Goal: Learn about a topic: Learn about a topic

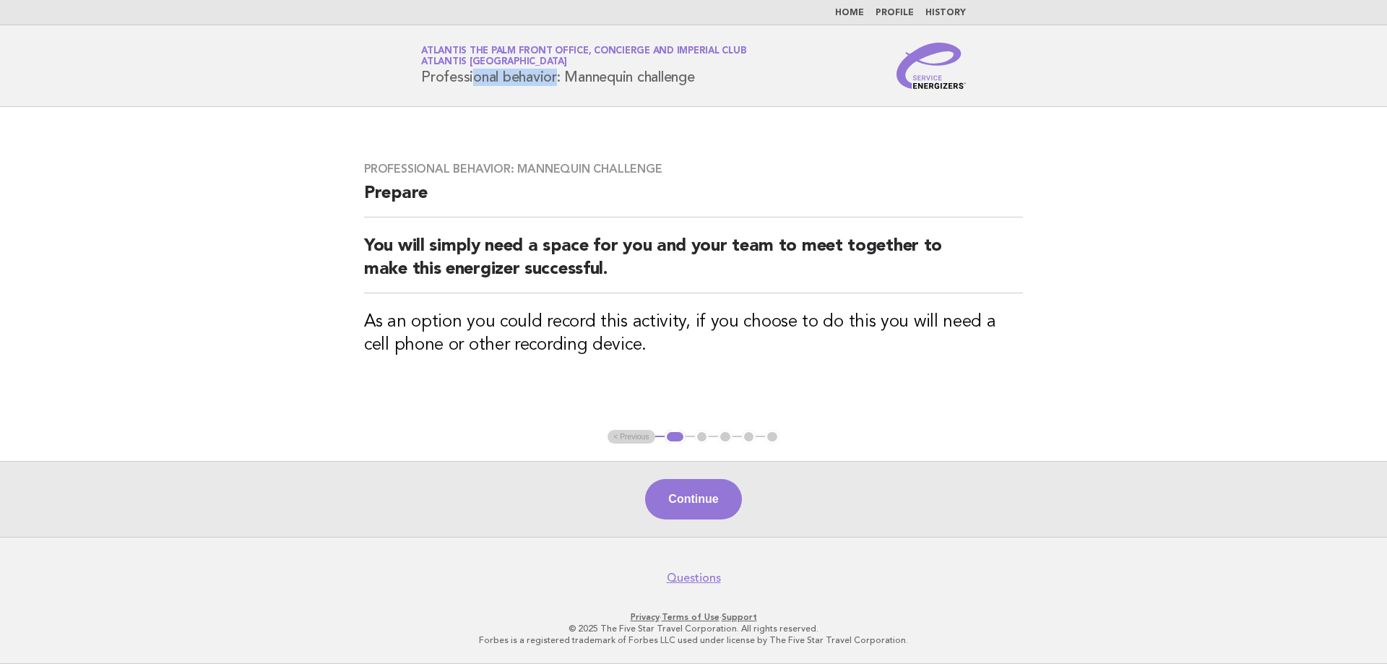
drag, startPoint x: 425, startPoint y: 74, endPoint x: 502, endPoint y: 75, distance: 77.3
click at [502, 75] on h1 "Service Energizers Atlantis The Palm Front Office, Concierge and Imperial Club …" at bounding box center [583, 66] width 325 height 38
copy h1 "Professional"
click at [688, 522] on div "Continue" at bounding box center [693, 499] width 1387 height 76
click at [690, 508] on button "Continue" at bounding box center [693, 499] width 96 height 40
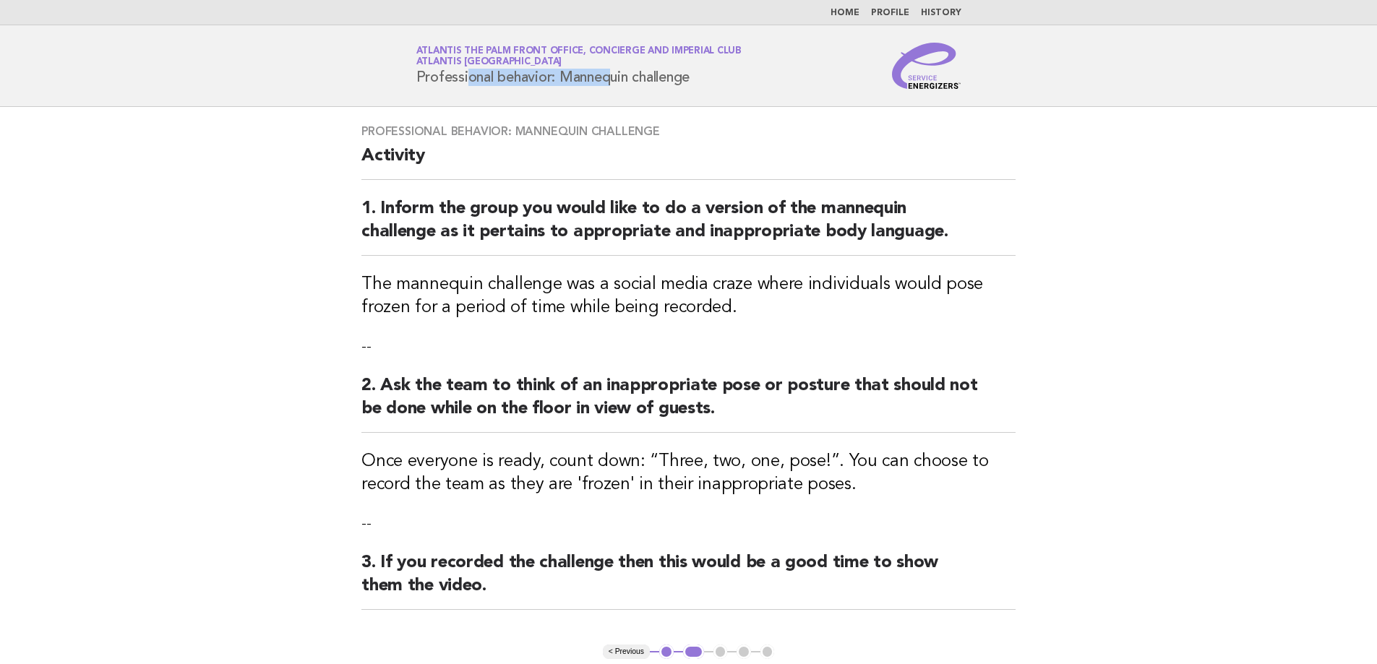
drag, startPoint x: 415, startPoint y: 75, endPoint x: 551, endPoint y: 79, distance: 136.6
click at [551, 79] on div "Service Energizers Atlantis The Palm Front Office, Concierge and Imperial Club …" at bounding box center [688, 66] width 585 height 46
copy h1 "Professional behavior"
click at [855, 12] on link "Home" at bounding box center [844, 13] width 29 height 9
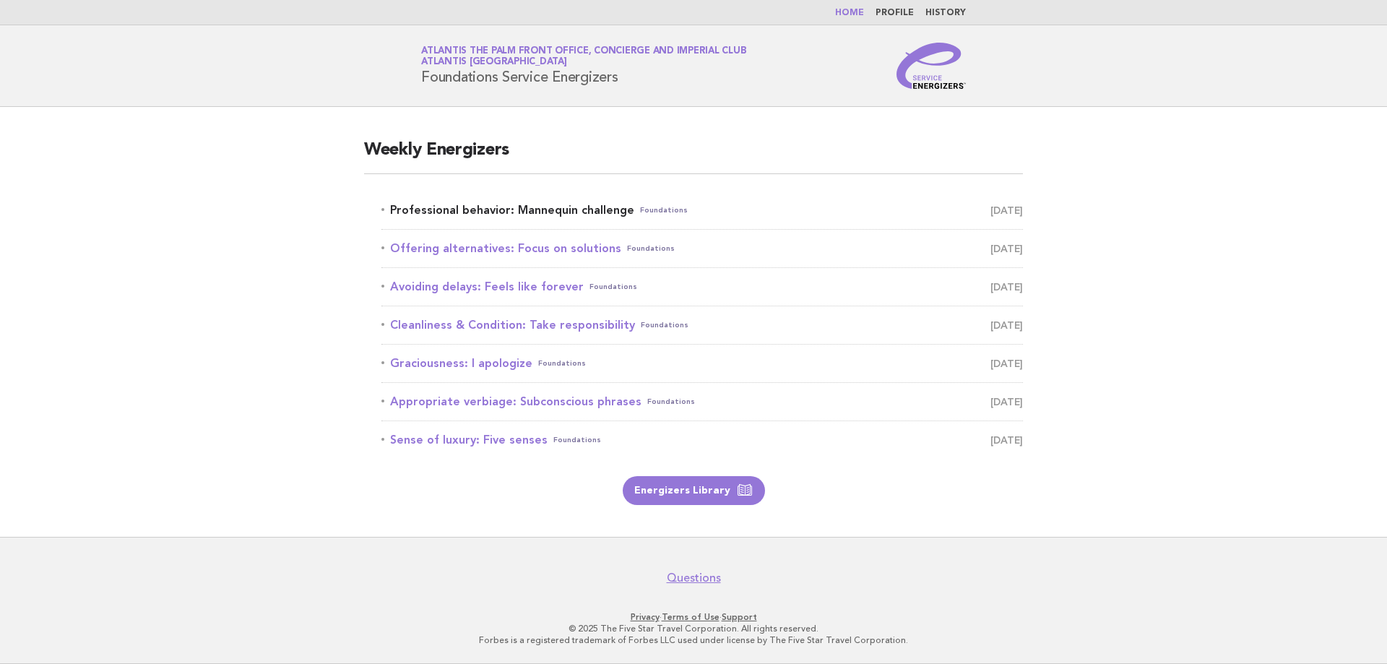
click at [571, 210] on link "Professional behavior: Mannequin challenge Foundations September 5" at bounding box center [703, 210] width 642 height 20
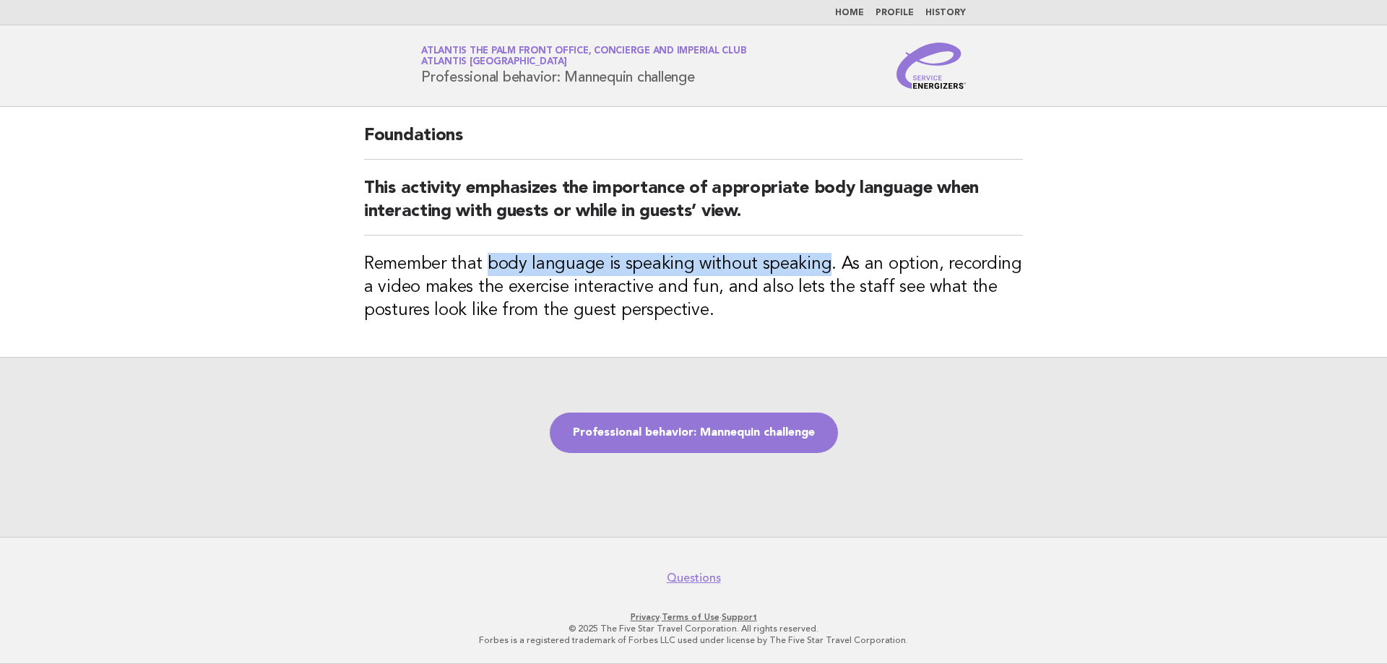
drag, startPoint x: 486, startPoint y: 262, endPoint x: 823, endPoint y: 257, distance: 337.5
click at [823, 257] on h3 "Remember that body language is speaking without speaking. As an option, recordi…" at bounding box center [693, 287] width 659 height 69
copy h3 "body language is speaking without speaking"
click at [748, 431] on link "Professional behavior: Mannequin challenge" at bounding box center [694, 433] width 288 height 40
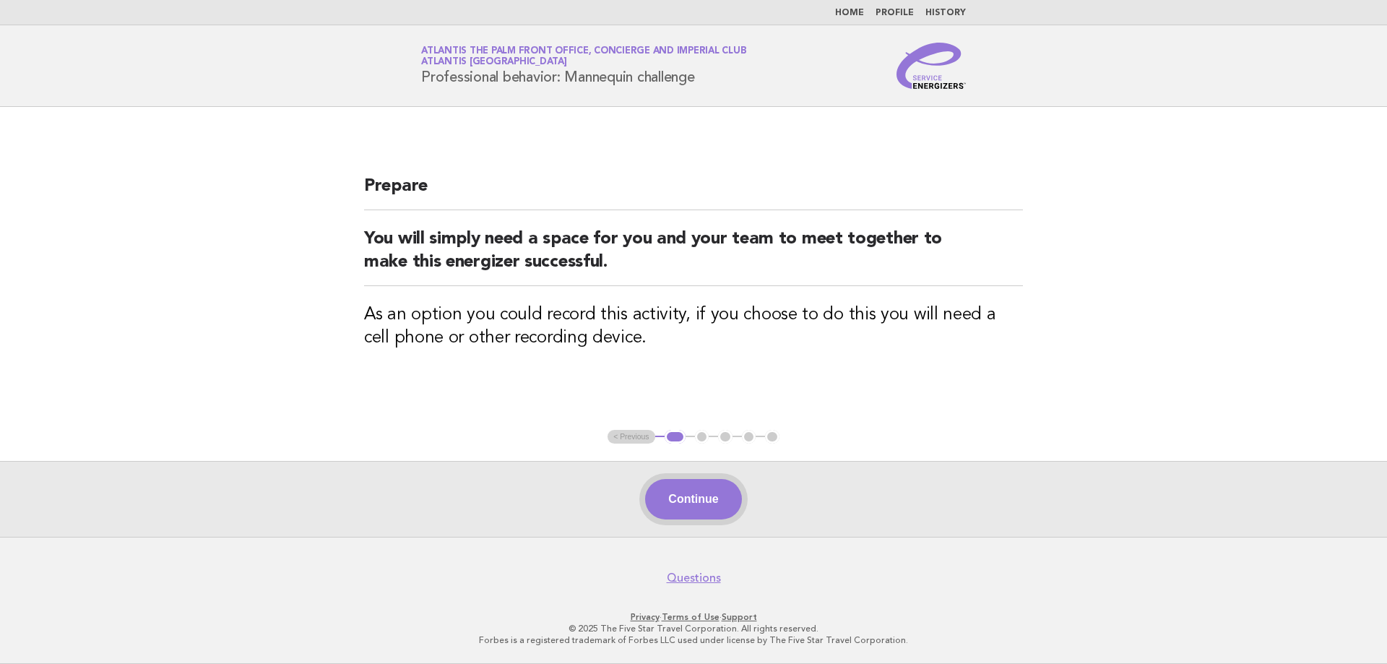
click at [702, 497] on button "Continue" at bounding box center [693, 499] width 96 height 40
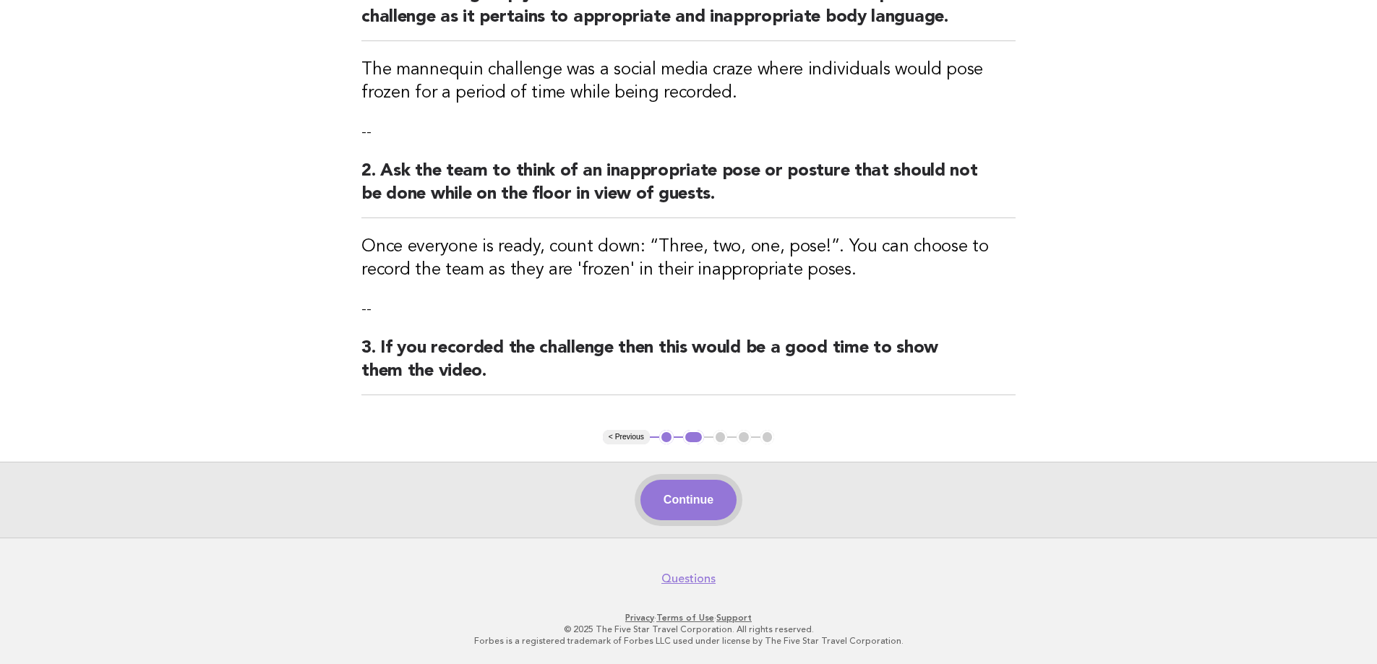
click at [700, 507] on button "Continue" at bounding box center [688, 500] width 96 height 40
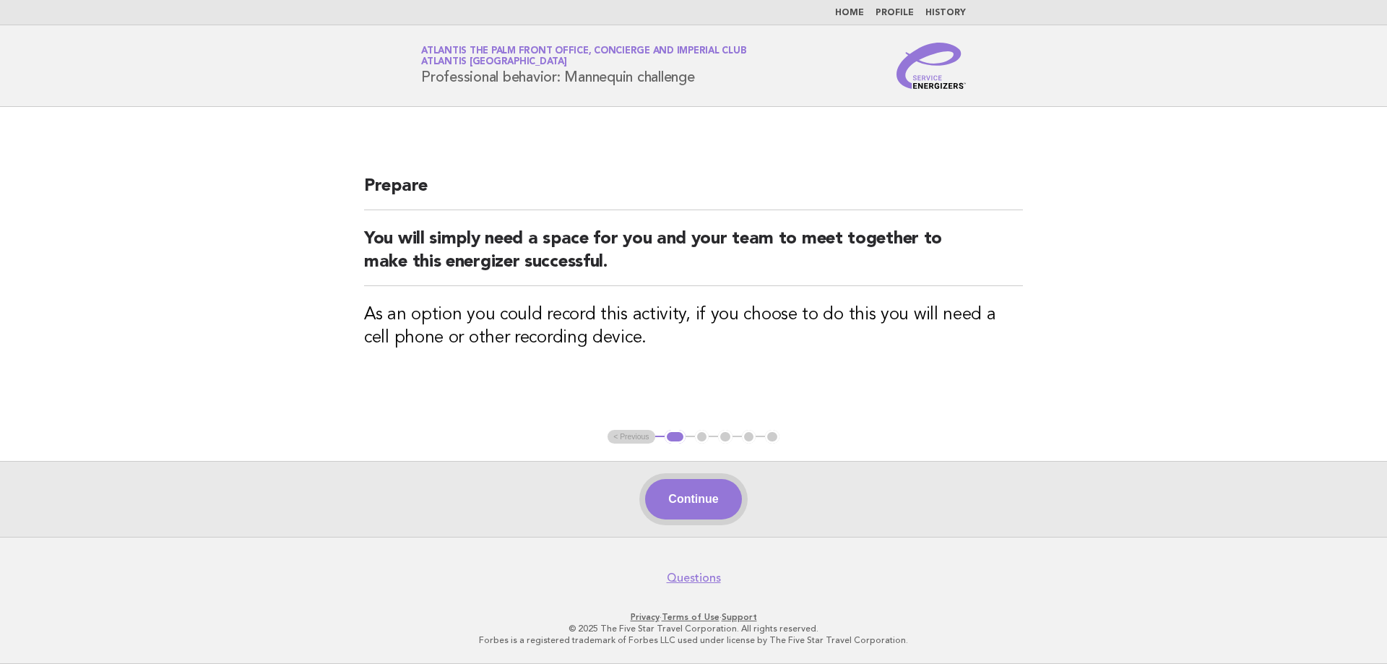
click at [702, 515] on button "Continue" at bounding box center [693, 499] width 96 height 40
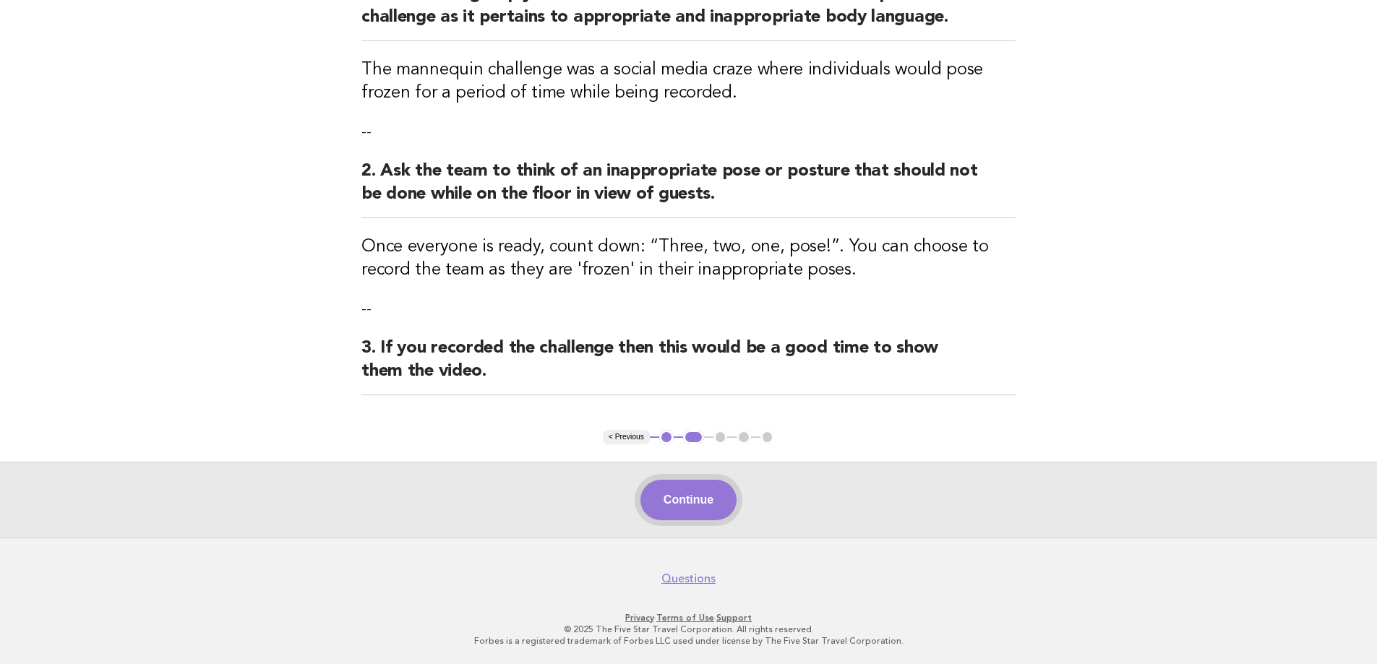
click at [680, 512] on button "Continue" at bounding box center [688, 500] width 96 height 40
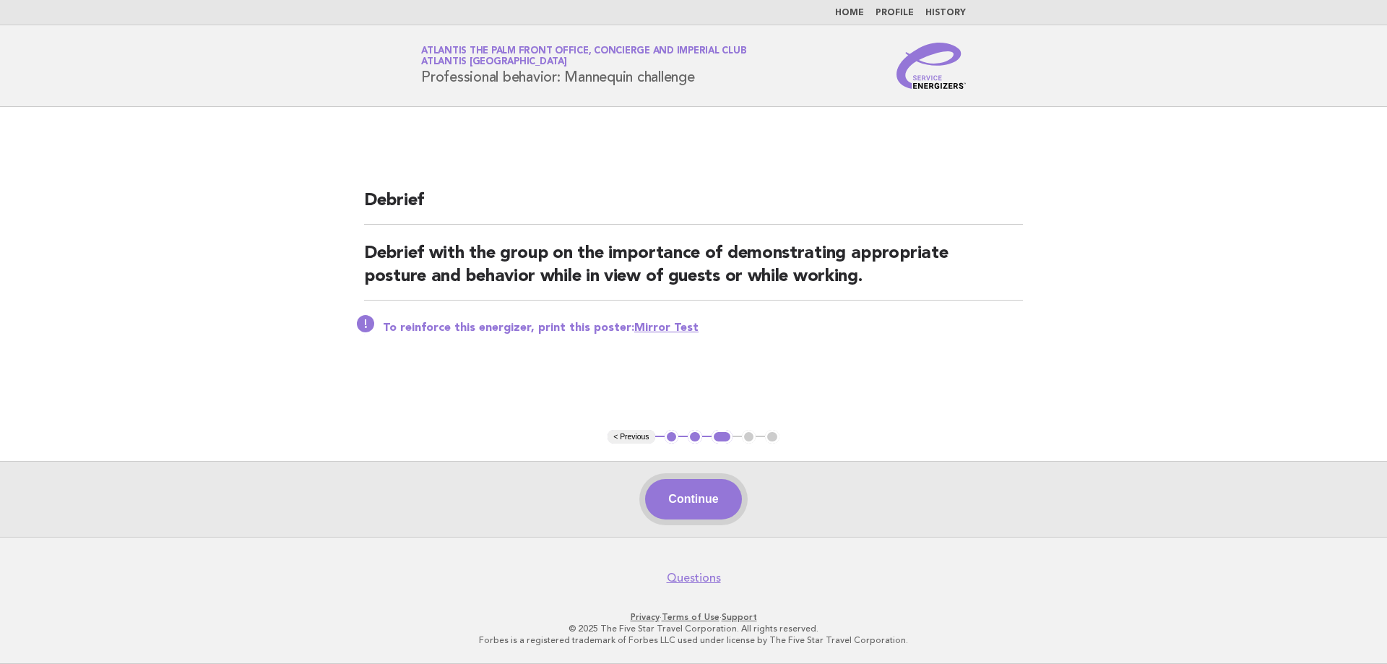
click at [681, 509] on button "Continue" at bounding box center [693, 499] width 96 height 40
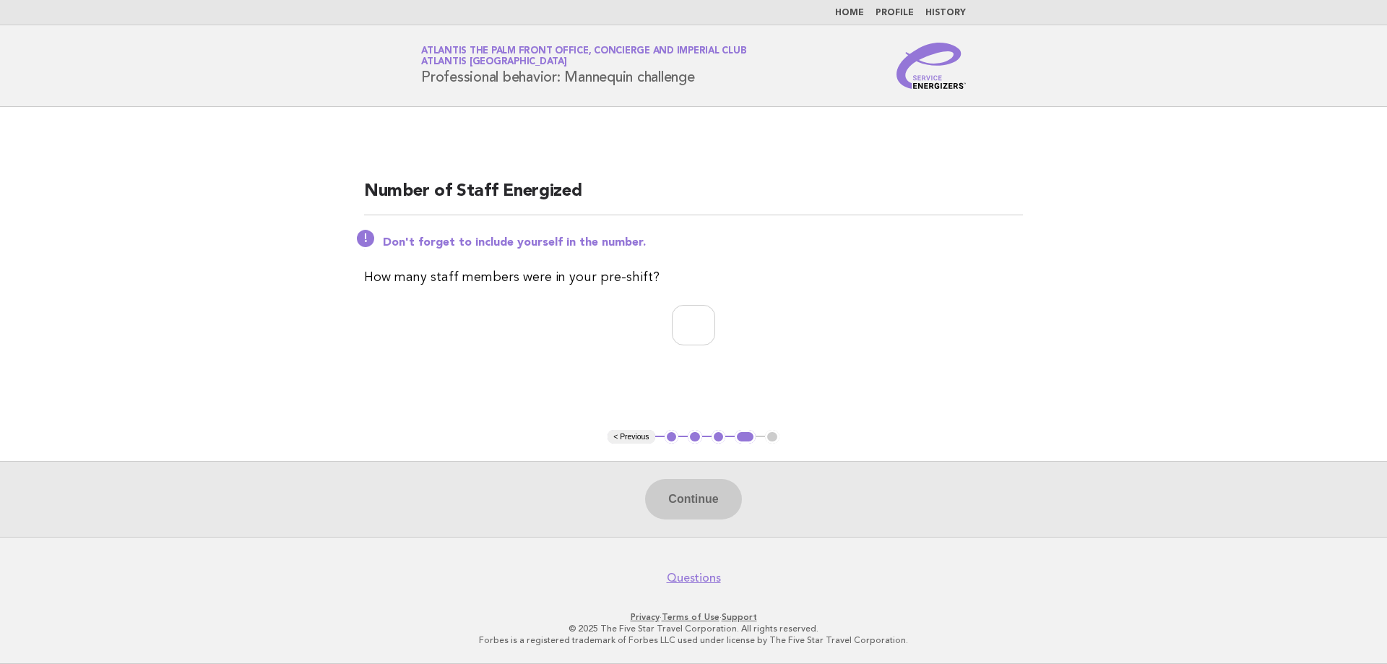
click at [688, 302] on div "Number of Staff Energized Don't forget to include yourself in the number. How m…" at bounding box center [694, 268] width 694 height 223
click at [684, 318] on input "number" at bounding box center [693, 325] width 43 height 40
type input "*"
click at [702, 496] on button "Continue" at bounding box center [693, 499] width 96 height 40
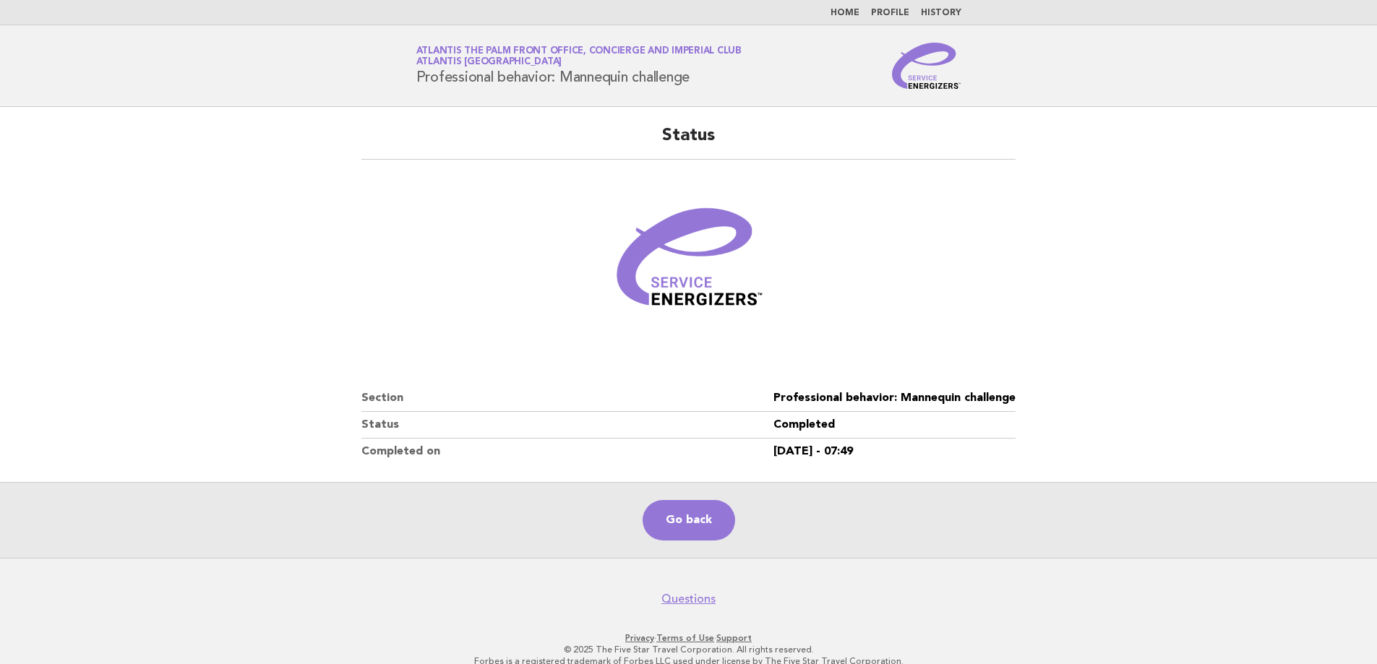
drag, startPoint x: 1191, startPoint y: 418, endPoint x: 1141, endPoint y: 395, distance: 55.0
click at [1191, 418] on main "Status Section Professional behavior: Mannequin challenge Status Completed Comp…" at bounding box center [688, 332] width 1377 height 451
